Goal: Go to known website: Access a specific website the user already knows

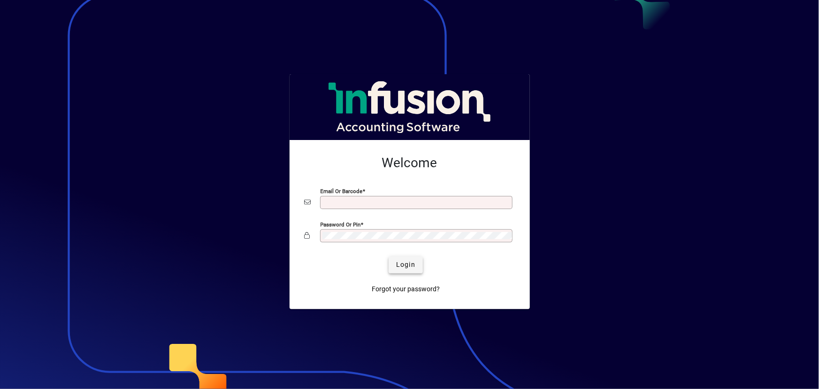
type input "**********"
click at [397, 264] on span "Login" at bounding box center [405, 265] width 19 height 10
